Goal: Navigation & Orientation: Find specific page/section

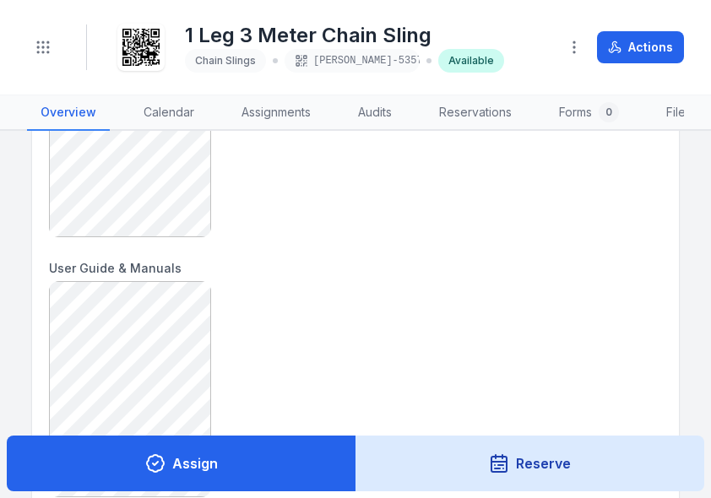
scroll to position [422, 0]
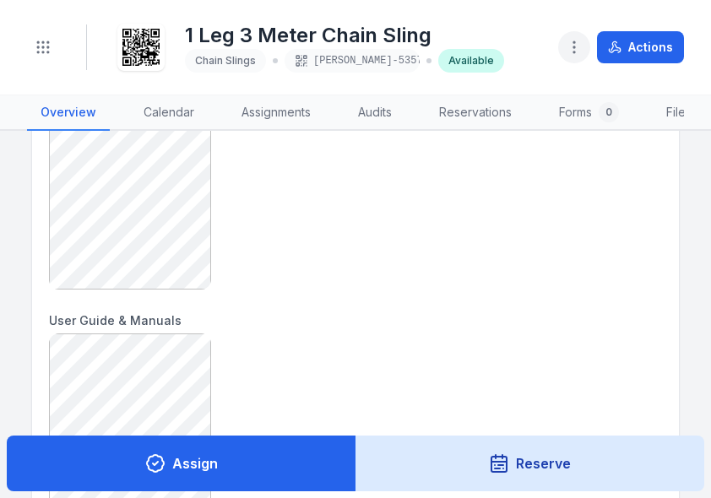
click at [569, 38] on button "button" at bounding box center [574, 47] width 32 height 32
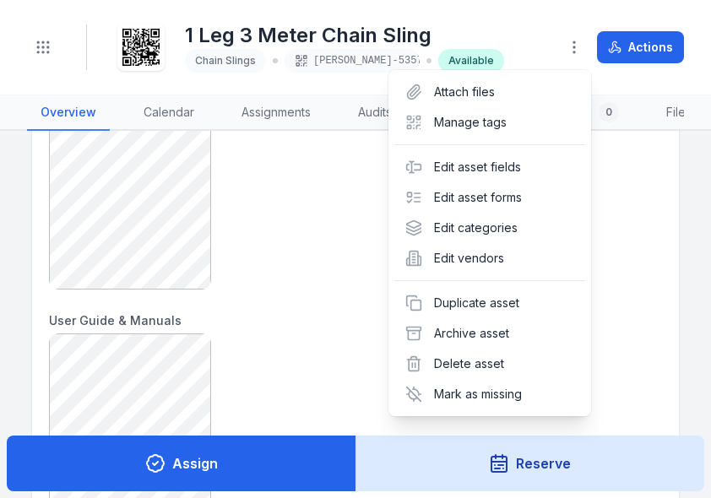
click at [287, 234] on div "Toggle Navigation 1 Leg 3 Meter Chain Sling Chain Slings [PERSON_NAME]-5357 Ava…" at bounding box center [355, 249] width 711 height 498
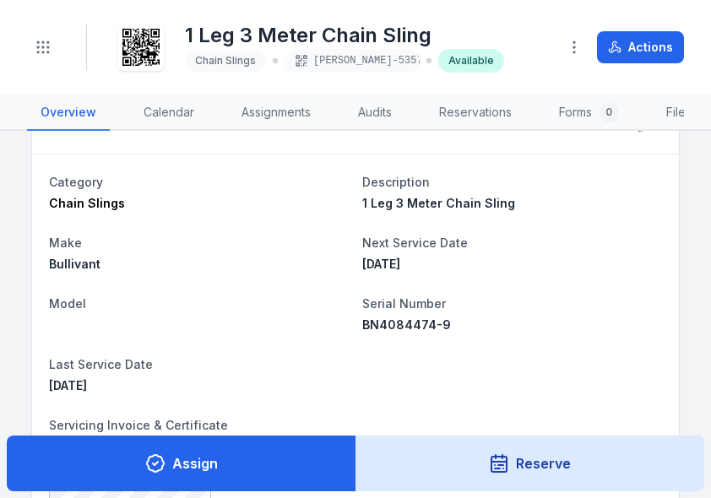
scroll to position [0, 0]
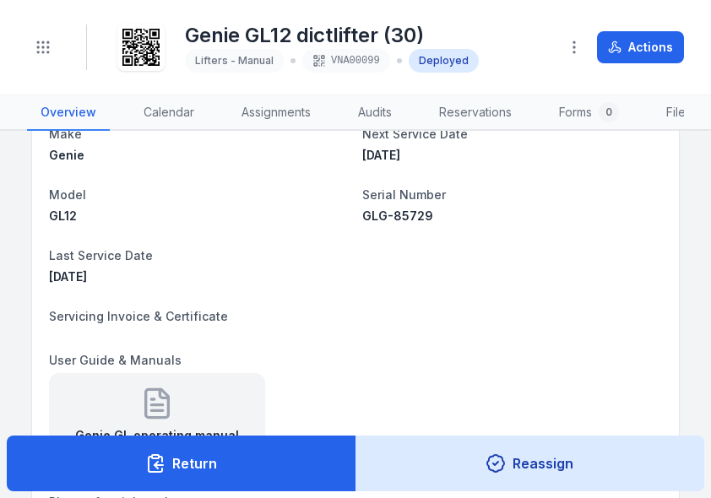
scroll to position [507, 0]
